Goal: Transaction & Acquisition: Purchase product/service

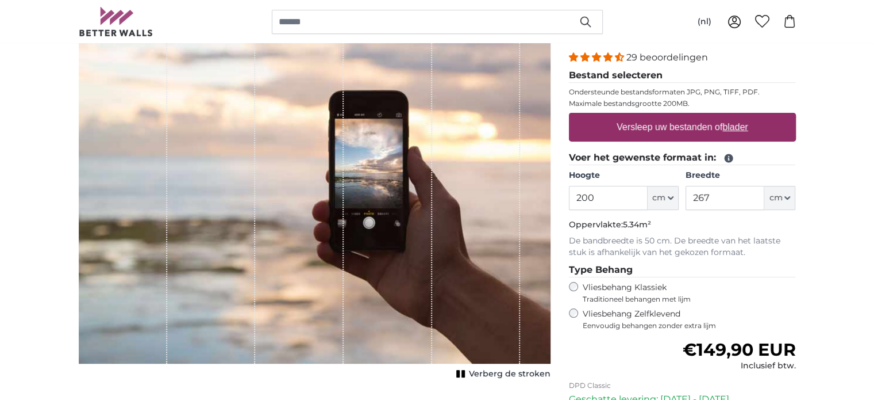
scroll to position [152, 0]
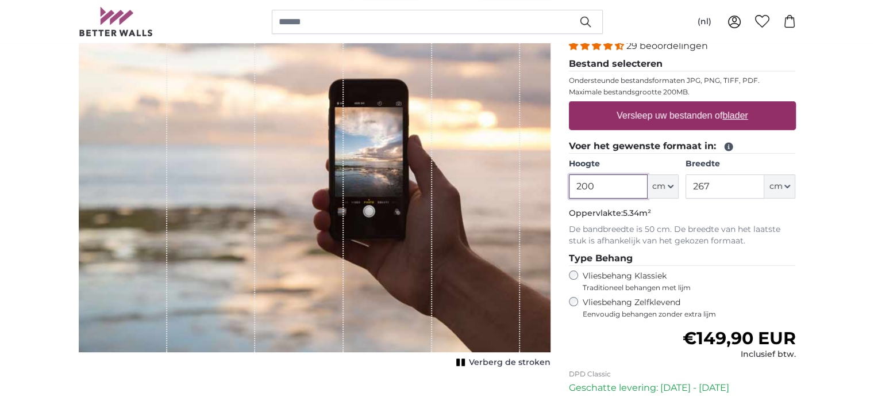
click at [632, 183] on input "200" at bounding box center [608, 186] width 79 height 24
type input "258"
click at [716, 182] on input "267" at bounding box center [725, 186] width 79 height 24
drag, startPoint x: 724, startPoint y: 186, endPoint x: 676, endPoint y: 182, distance: 47.9
click at [676, 182] on div "Hoogte 258 ft cm Centimeter (cm) Inches (inch) Feet (ft. in.) Breedte 220 ft cm…" at bounding box center [682, 178] width 227 height 40
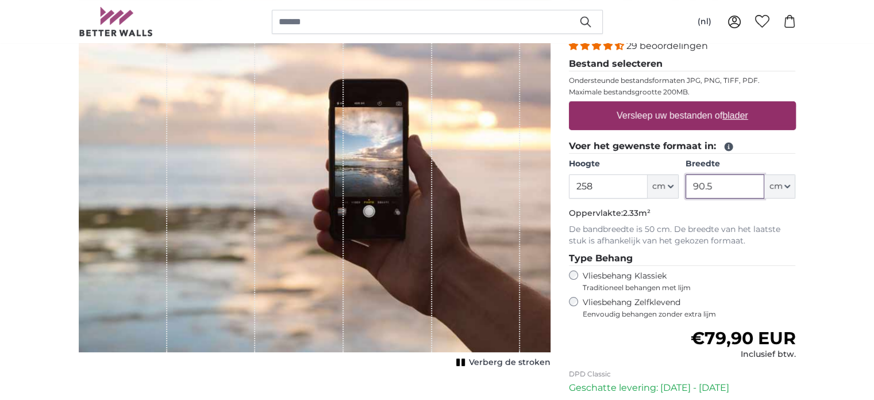
drag, startPoint x: 719, startPoint y: 185, endPoint x: 672, endPoint y: 191, distance: 46.9
click at [672, 191] on div "Hoogte 258 ft cm Centimeter (cm) Inches (inch) Feet (ft. in.) Breedte 90.5 ft c…" at bounding box center [682, 178] width 227 height 40
type input "2"
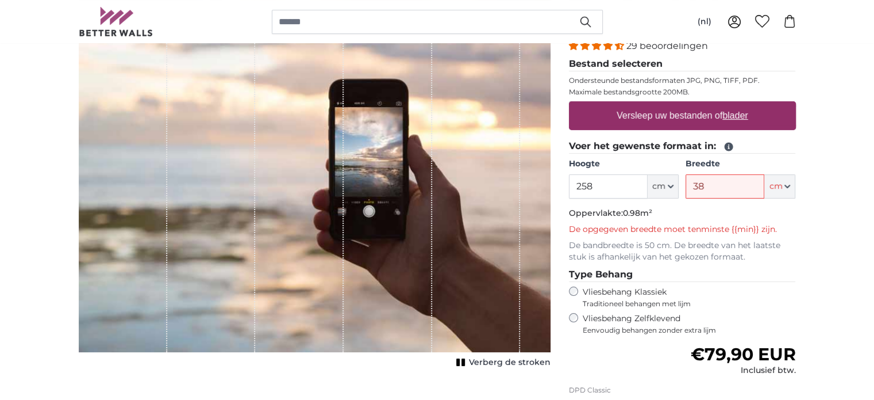
click at [729, 205] on fieldset "Voer het gewenste formaat in: Hoogte 258 ft cm Centimeter (cm) Inches (inch) Fe…" at bounding box center [682, 201] width 227 height 124
click at [723, 188] on input "38" at bounding box center [725, 186] width 79 height 24
type input "3"
type input "4"
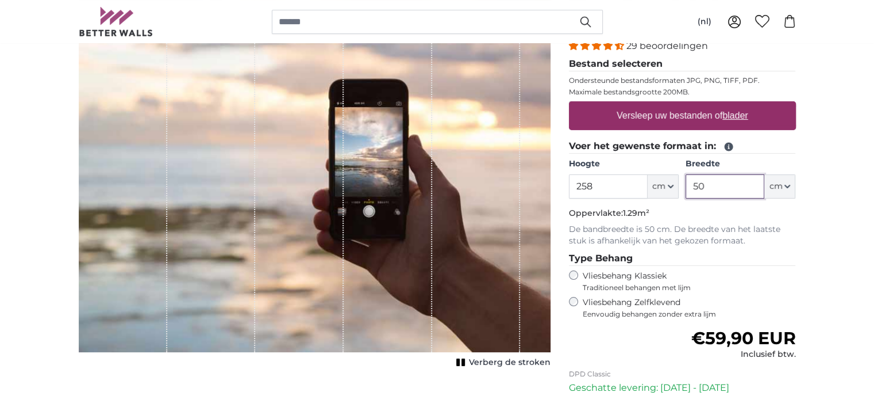
type input "5"
type input "3"
type input "7"
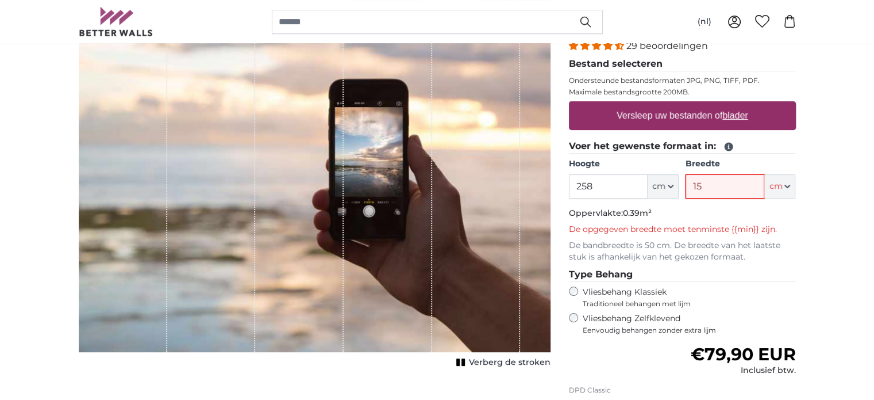
type input "1"
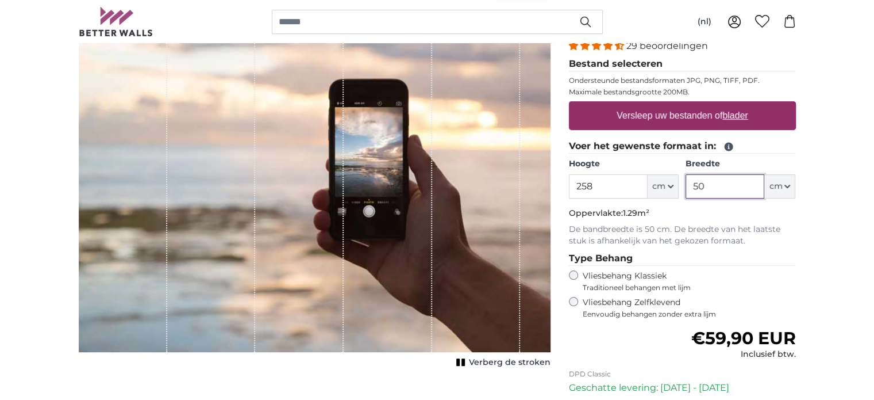
type input "5"
type input "6"
type input "3"
type input "85"
